Goal: Task Accomplishment & Management: Complete application form

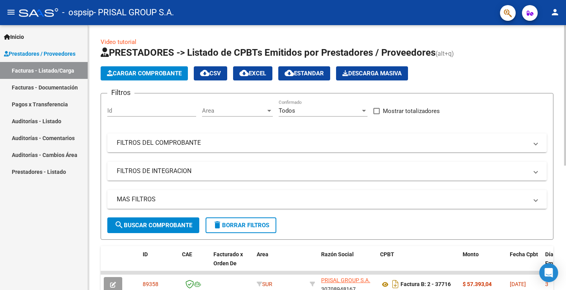
scroll to position [195, 0]
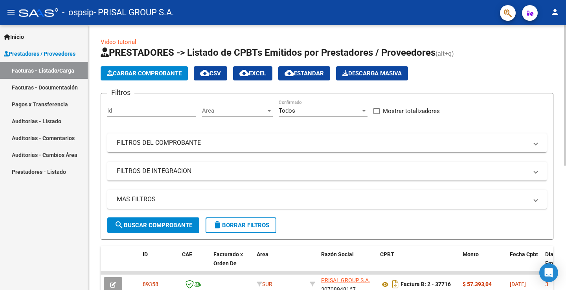
click at [150, 71] on span "Cargar Comprobante" at bounding box center [144, 73] width 75 height 7
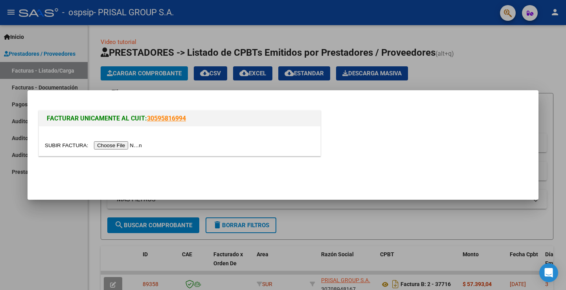
click at [144, 143] on input "file" at bounding box center [94, 145] width 99 height 8
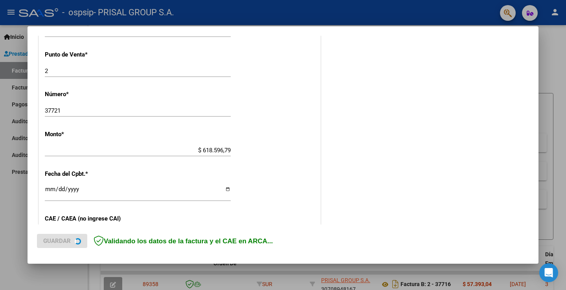
scroll to position [424, 0]
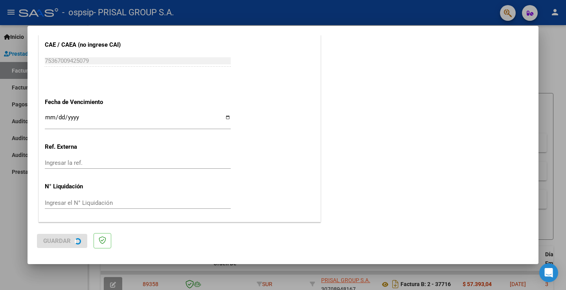
click at [49, 118] on div at bounding box center [283, 145] width 566 height 290
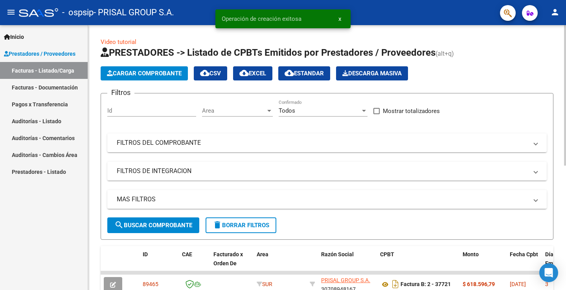
scroll to position [157, 0]
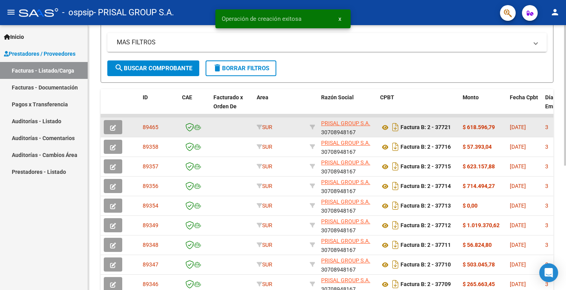
click at [113, 125] on icon "button" at bounding box center [113, 128] width 6 height 6
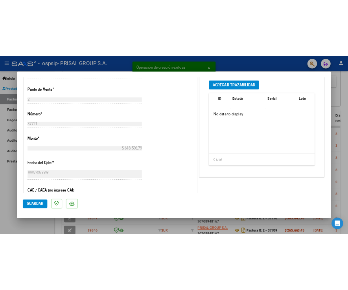
scroll to position [353, 0]
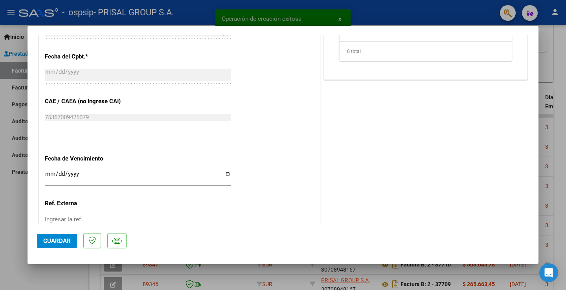
click at [49, 170] on div "Ingresar la fecha" at bounding box center [138, 177] width 186 height 17
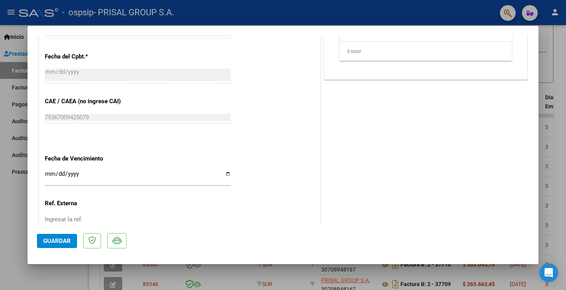
click at [49, 171] on div "Ingresar la fecha" at bounding box center [138, 177] width 186 height 17
type input "[DATE]"
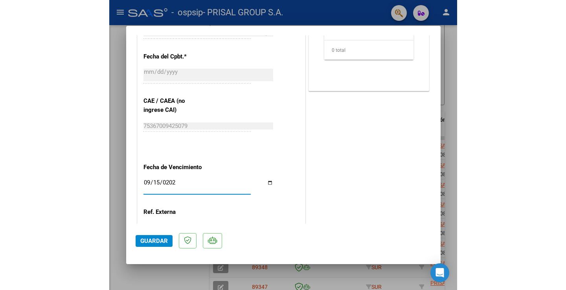
scroll to position [157, 0]
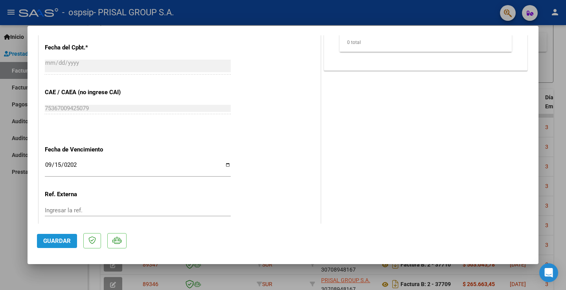
click at [61, 242] on span "Guardar" at bounding box center [56, 241] width 27 height 7
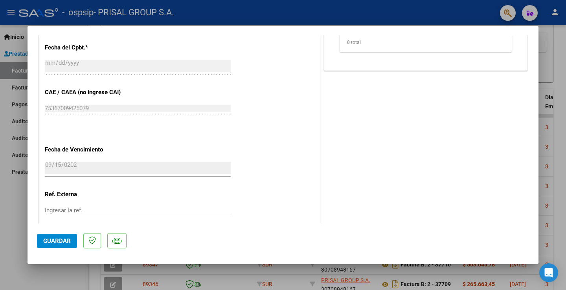
click at [7, 212] on div at bounding box center [283, 145] width 566 height 290
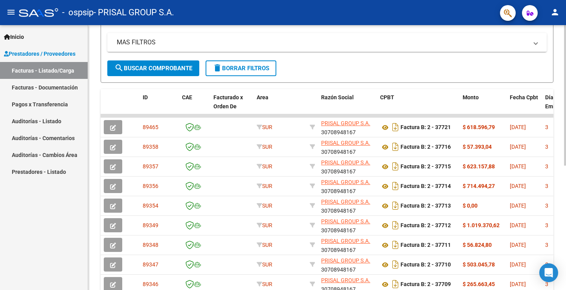
scroll to position [0, 0]
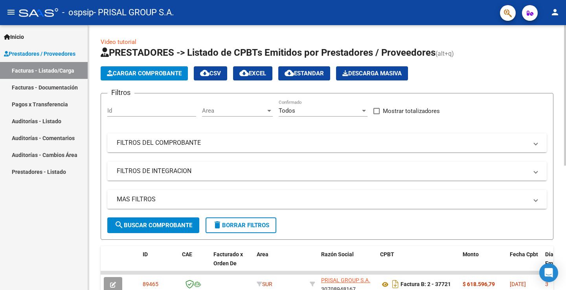
click at [157, 70] on span "Cargar Comprobante" at bounding box center [144, 73] width 75 height 7
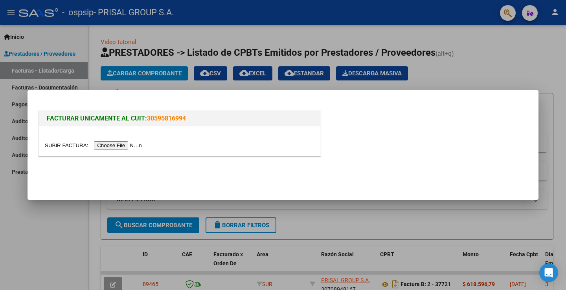
click at [133, 143] on input "file" at bounding box center [94, 145] width 99 height 8
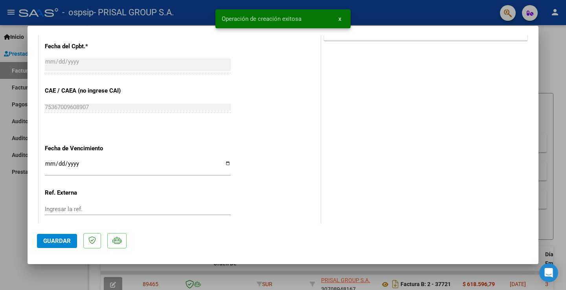
scroll to position [439, 0]
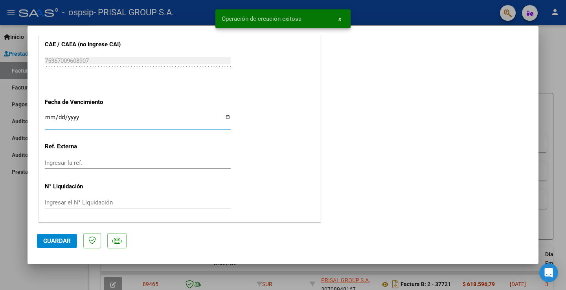
click at [48, 119] on input "Ingresar la fecha" at bounding box center [138, 120] width 186 height 13
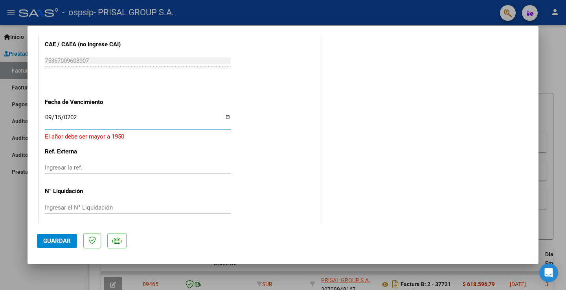
type input "[DATE]"
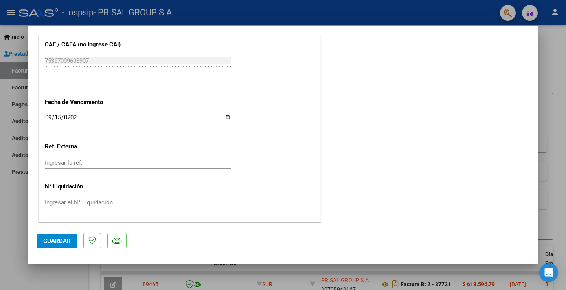
click at [62, 240] on span "Guardar" at bounding box center [56, 241] width 27 height 7
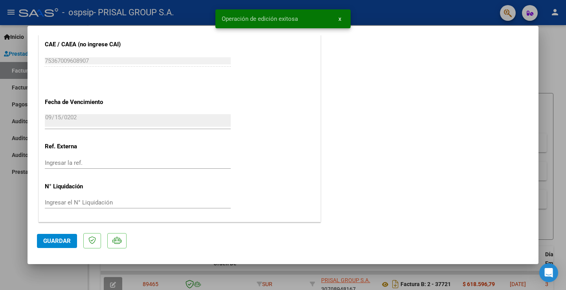
click at [13, 198] on div at bounding box center [283, 145] width 566 height 290
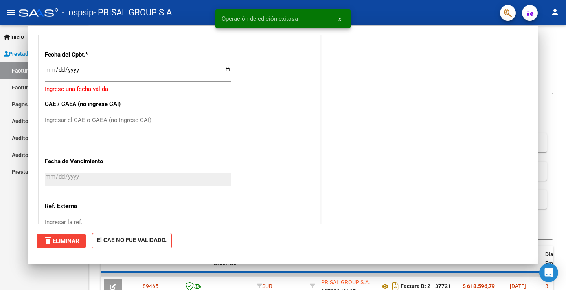
scroll to position [0, 0]
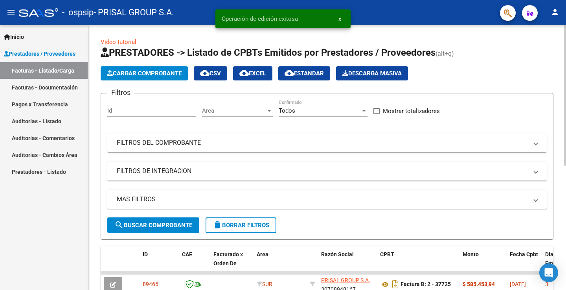
click at [165, 71] on span "Cargar Comprobante" at bounding box center [144, 73] width 75 height 7
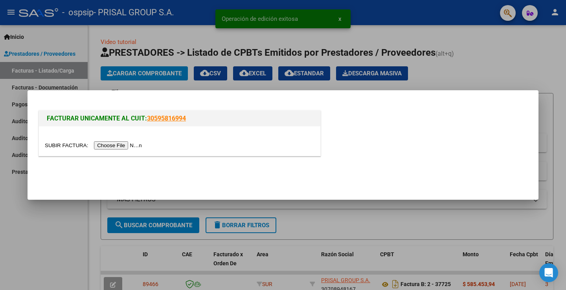
click at [133, 141] on div at bounding box center [179, 145] width 269 height 9
click at [134, 145] on input "file" at bounding box center [94, 145] width 99 height 8
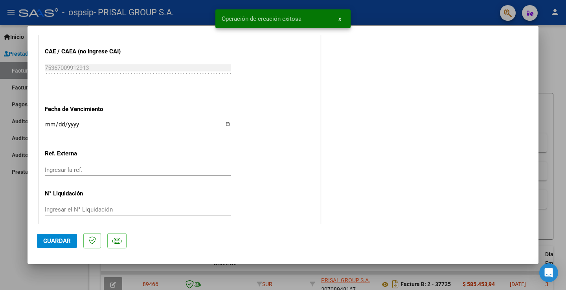
scroll to position [439, 0]
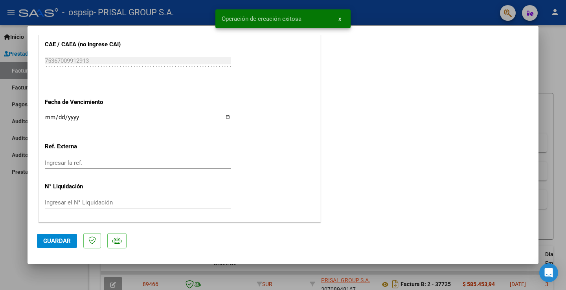
click at [53, 118] on input "Ingresar la fecha" at bounding box center [138, 120] width 186 height 13
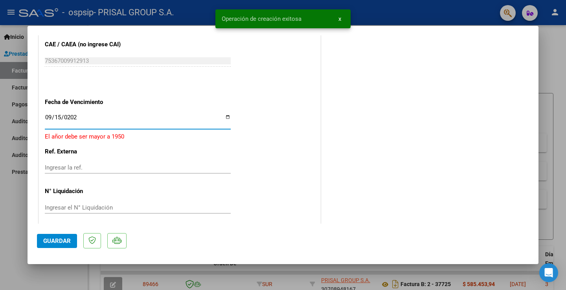
type input "[DATE]"
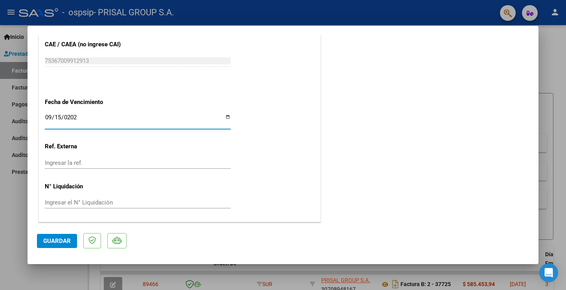
click at [66, 239] on span "Guardar" at bounding box center [56, 241] width 27 height 7
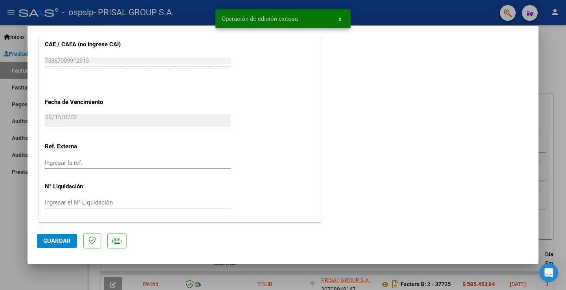
click at [14, 214] on div at bounding box center [283, 145] width 566 height 290
type input "$ 0,00"
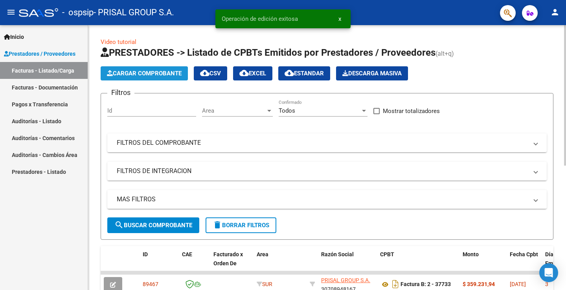
click at [143, 74] on span "Cargar Comprobante" at bounding box center [144, 73] width 75 height 7
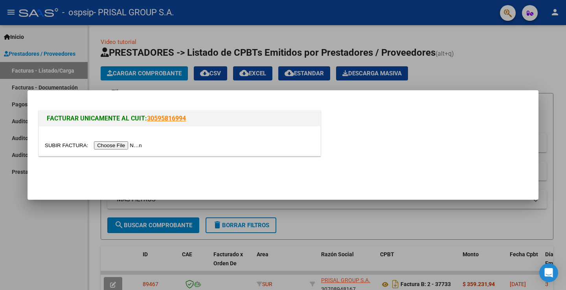
click at [136, 144] on input "file" at bounding box center [94, 145] width 99 height 8
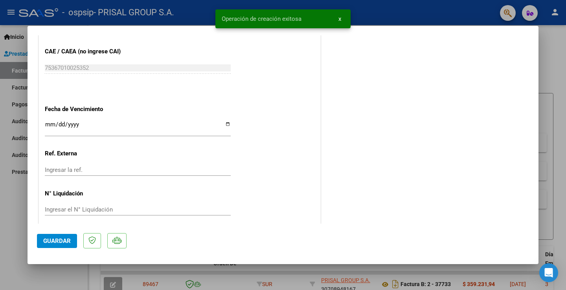
scroll to position [439, 0]
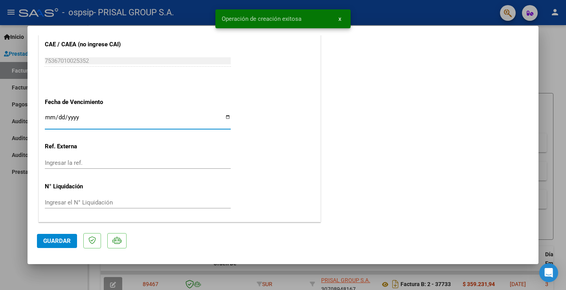
click at [48, 118] on input "Ingresar la fecha" at bounding box center [138, 120] width 186 height 13
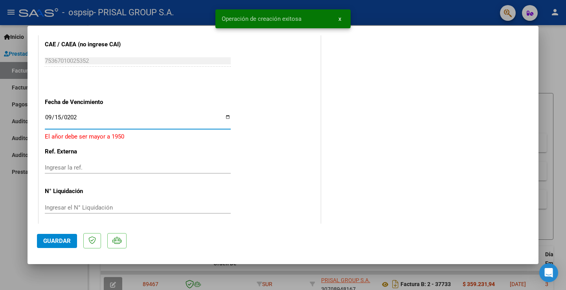
type input "[DATE]"
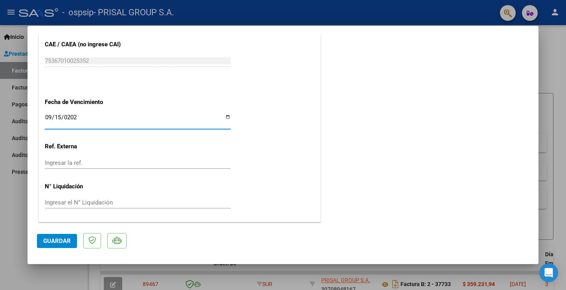
click at [59, 243] on span "Guardar" at bounding box center [56, 241] width 27 height 7
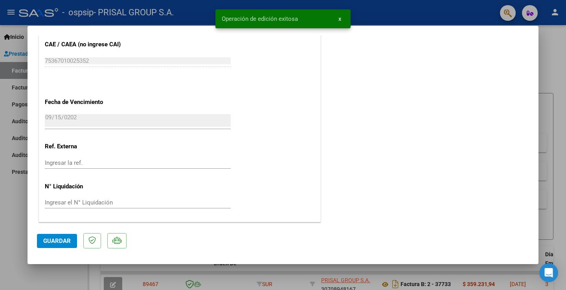
click at [66, 247] on button "Guardar" at bounding box center [57, 241] width 40 height 14
click at [16, 218] on div at bounding box center [283, 145] width 566 height 290
type input "$ 0,00"
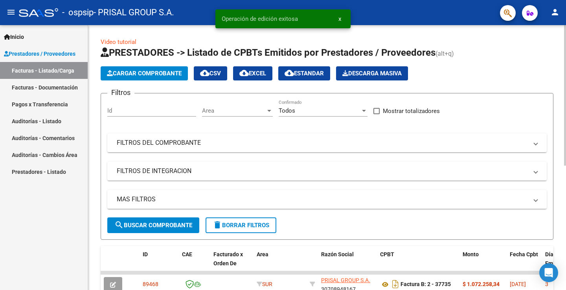
click at [146, 71] on span "Cargar Comprobante" at bounding box center [144, 73] width 75 height 7
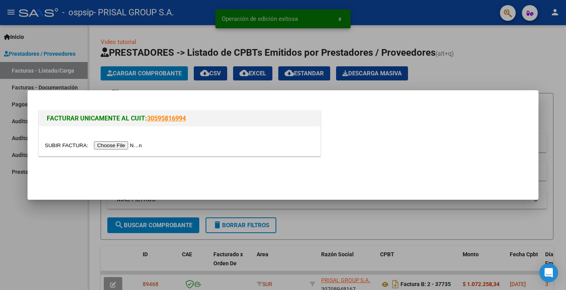
click at [139, 144] on input "file" at bounding box center [94, 145] width 99 height 8
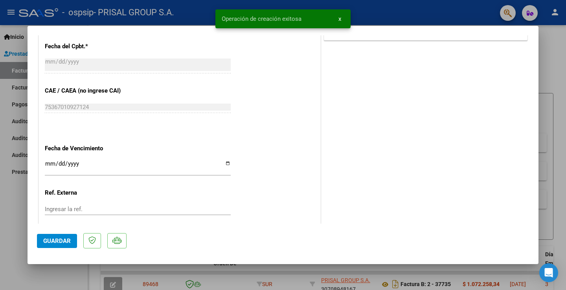
scroll to position [439, 0]
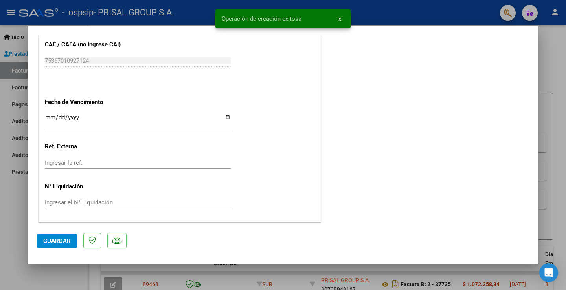
click at [51, 117] on input "Ingresar la fecha" at bounding box center [138, 120] width 186 height 13
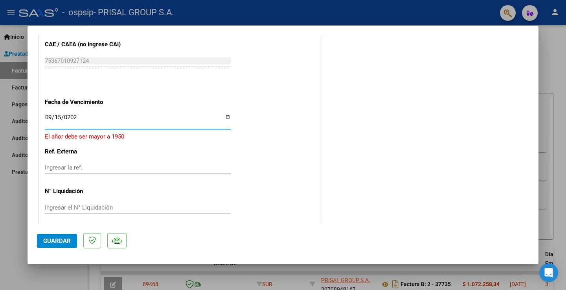
type input "[DATE]"
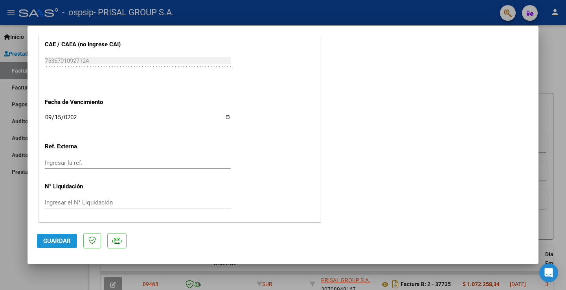
click at [57, 236] on button "Guardar" at bounding box center [57, 241] width 40 height 14
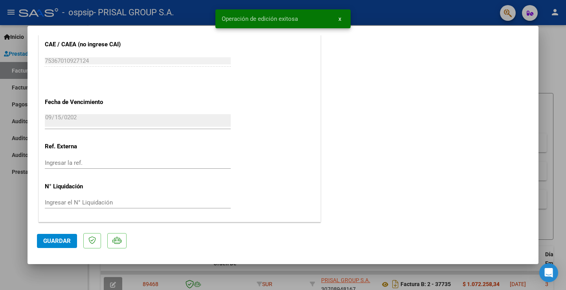
click at [18, 210] on div at bounding box center [283, 145] width 566 height 290
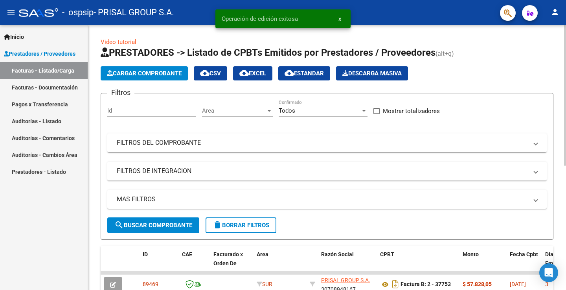
click at [156, 72] on span "Cargar Comprobante" at bounding box center [144, 73] width 75 height 7
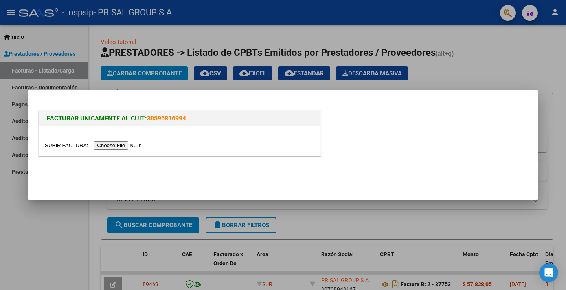
click at [141, 141] on input "file" at bounding box center [94, 145] width 99 height 8
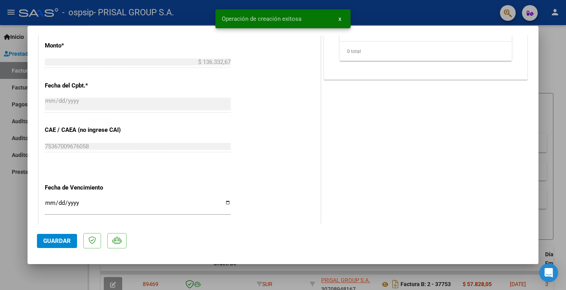
scroll to position [439, 0]
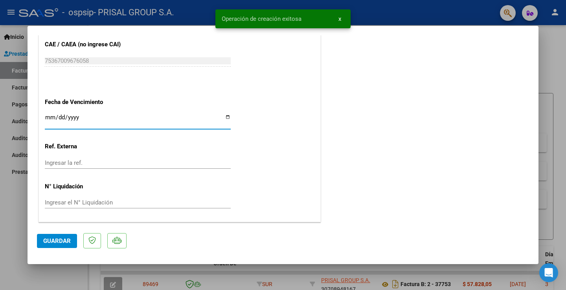
click at [49, 117] on input "Ingresar la fecha" at bounding box center [138, 120] width 186 height 13
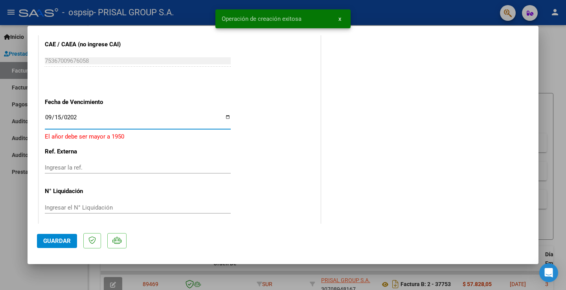
type input "[DATE]"
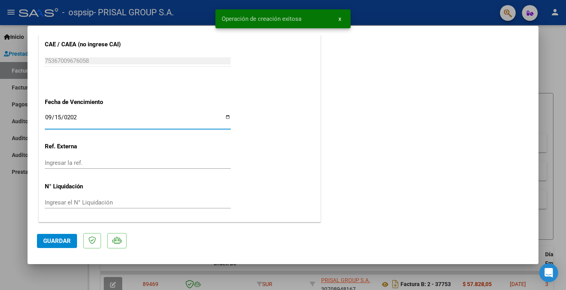
click at [59, 233] on mat-dialog-actions "Guardar" at bounding box center [283, 239] width 492 height 31
click at [62, 240] on span "Guardar" at bounding box center [56, 241] width 27 height 7
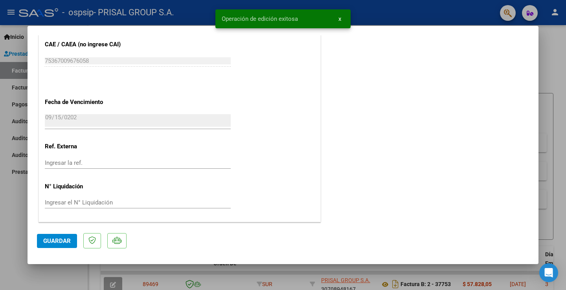
click at [18, 200] on div at bounding box center [283, 145] width 566 height 290
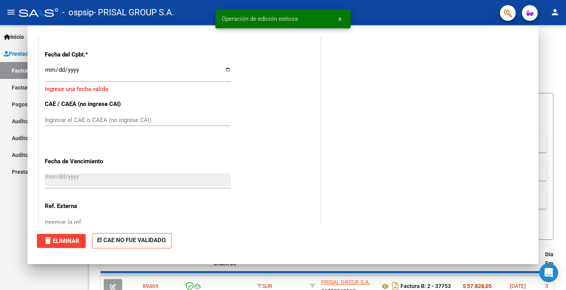
scroll to position [0, 0]
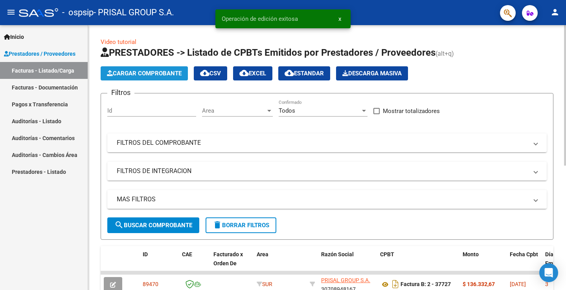
click at [154, 78] on button "Cargar Comprobante" at bounding box center [144, 73] width 87 height 14
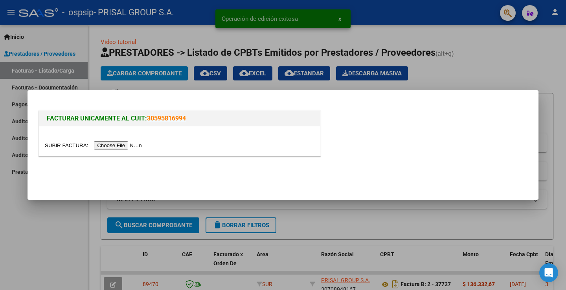
click at [135, 143] on input "file" at bounding box center [94, 145] width 99 height 8
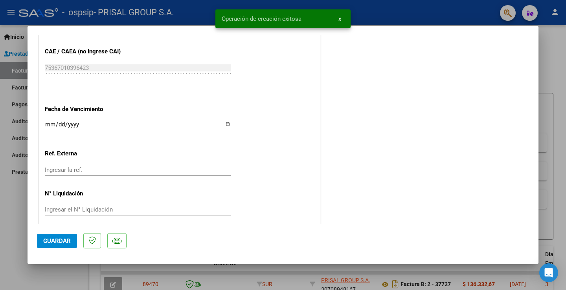
scroll to position [439, 0]
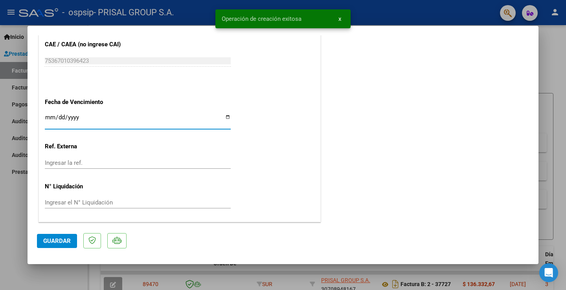
click at [52, 118] on input "Ingresar la fecha" at bounding box center [138, 120] width 186 height 13
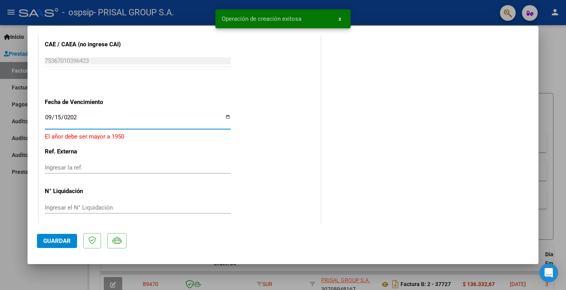
type input "[DATE]"
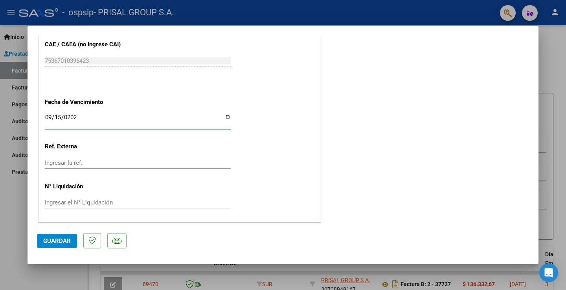
click at [67, 244] on span "Guardar" at bounding box center [56, 241] width 27 height 7
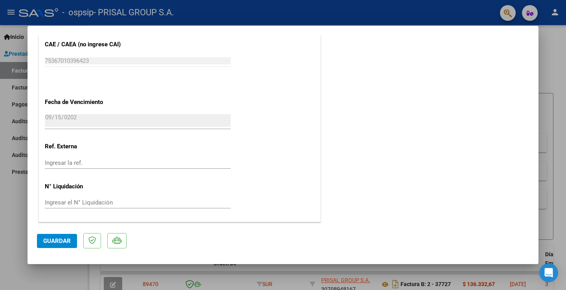
click at [51, 238] on span "Guardar" at bounding box center [56, 241] width 27 height 7
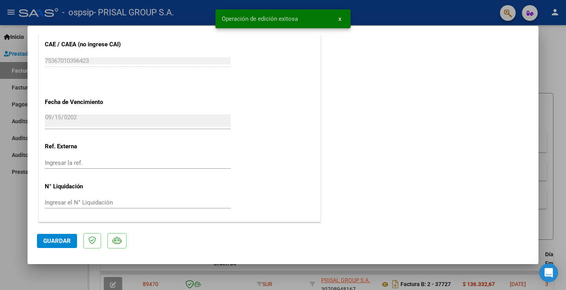
click at [13, 199] on div at bounding box center [283, 145] width 566 height 290
type input "$ 0,00"
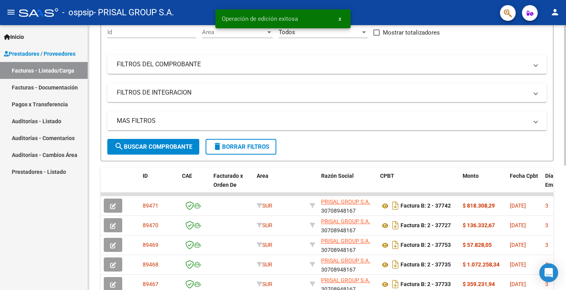
scroll to position [0, 0]
